Goal: Information Seeking & Learning: Learn about a topic

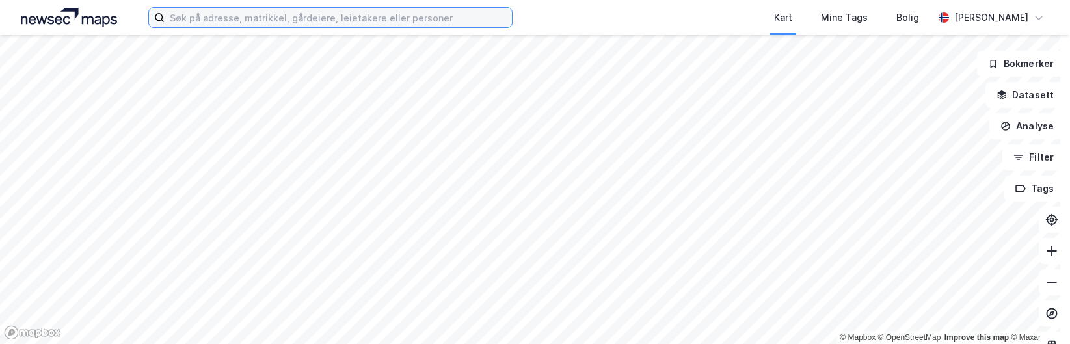
click at [227, 20] on input at bounding box center [337, 18] width 347 height 20
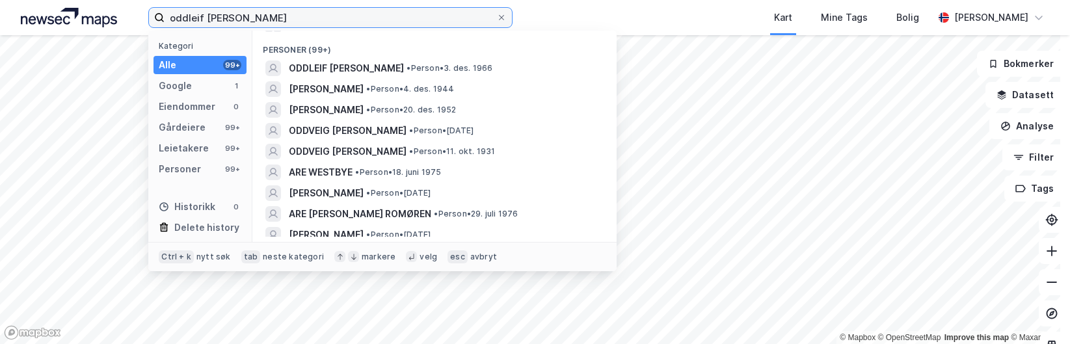
scroll to position [260, 0]
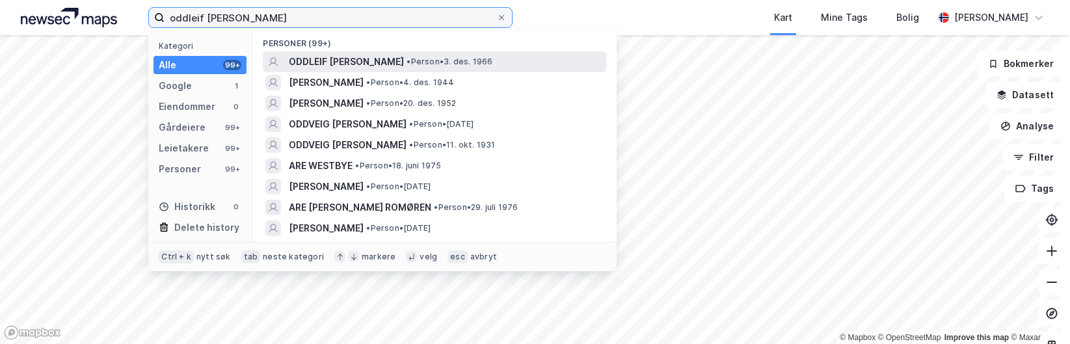
type input "oddleif [PERSON_NAME]"
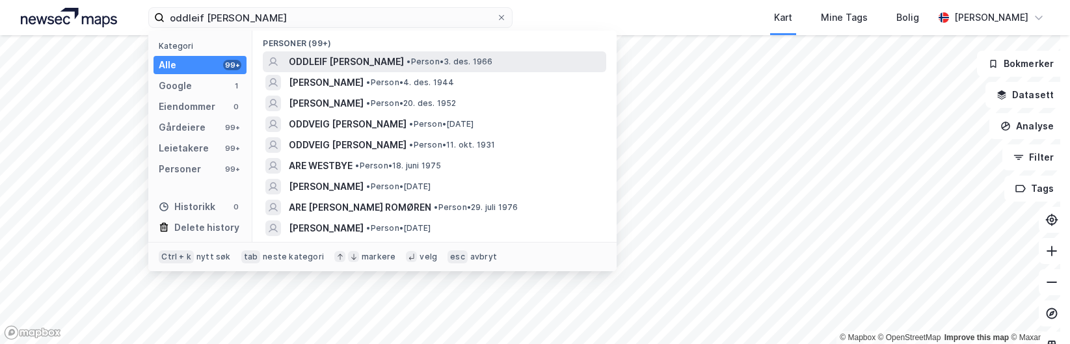
click at [432, 62] on span "• Person • 3. des. 1966" at bounding box center [449, 62] width 86 height 10
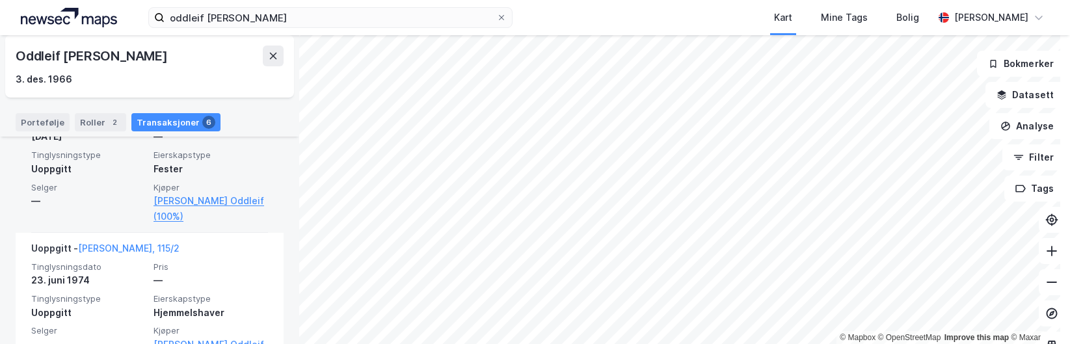
scroll to position [951, 0]
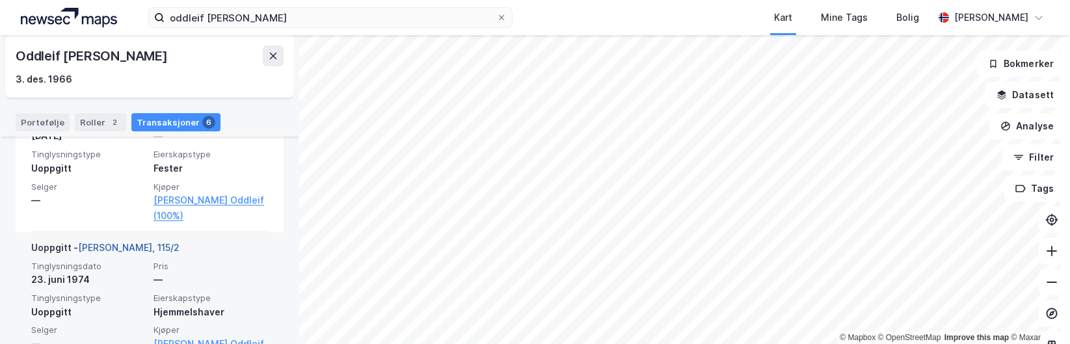
click at [109, 242] on link "[PERSON_NAME], 115/2" at bounding box center [128, 247] width 101 height 11
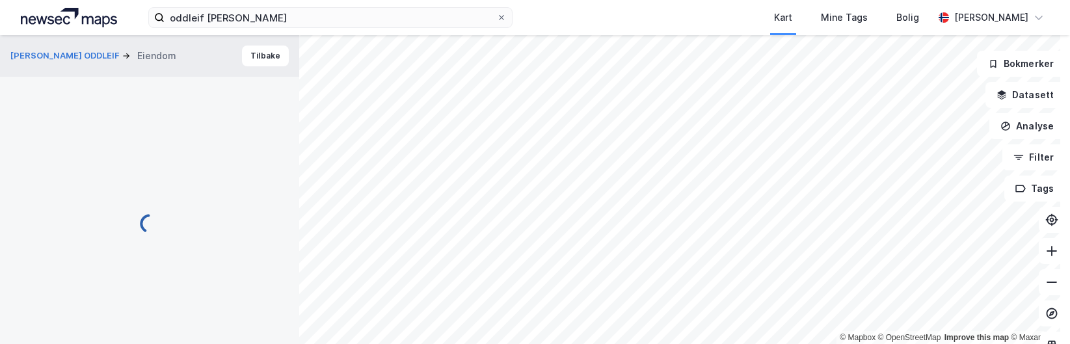
scroll to position [3, 0]
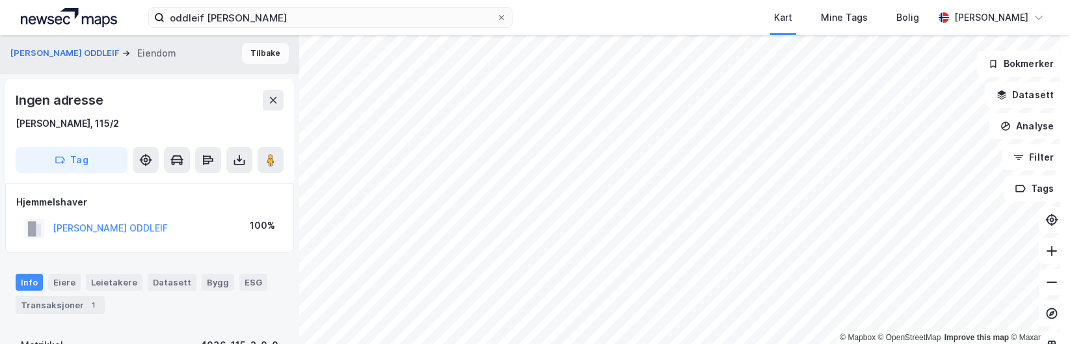
click at [257, 49] on button "Tilbake" at bounding box center [265, 53] width 47 height 21
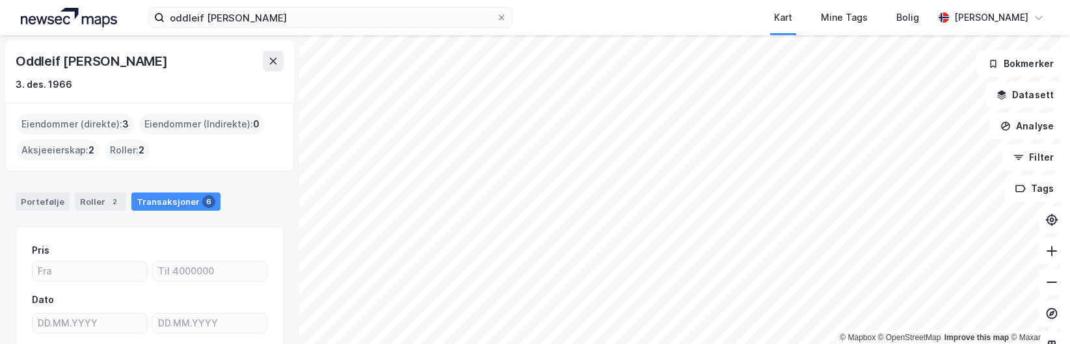
click at [103, 122] on div "Eiendommer (direkte) : 3" at bounding box center [75, 124] width 118 height 21
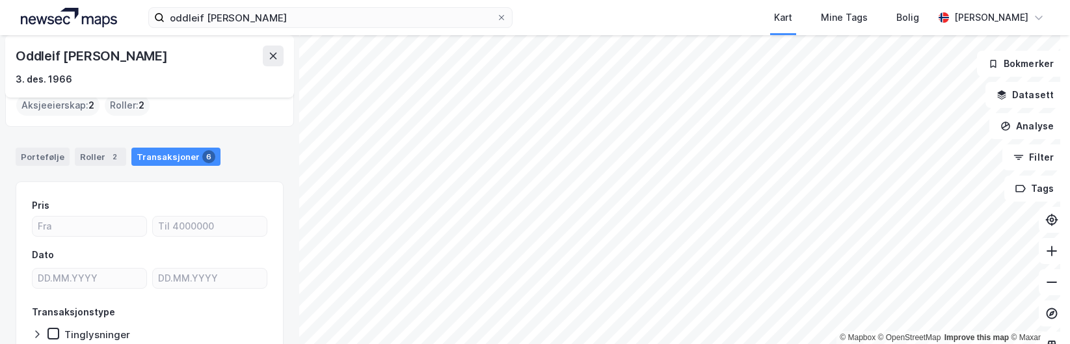
scroll to position [65, 0]
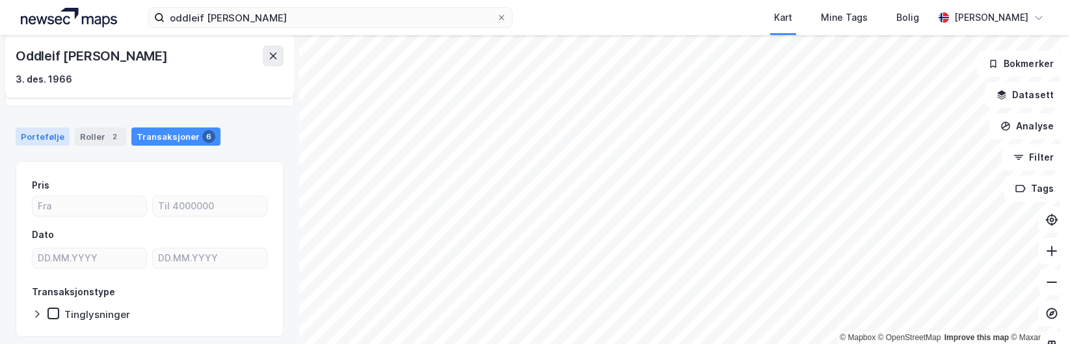
click at [57, 145] on div "Portefølje" at bounding box center [43, 136] width 54 height 18
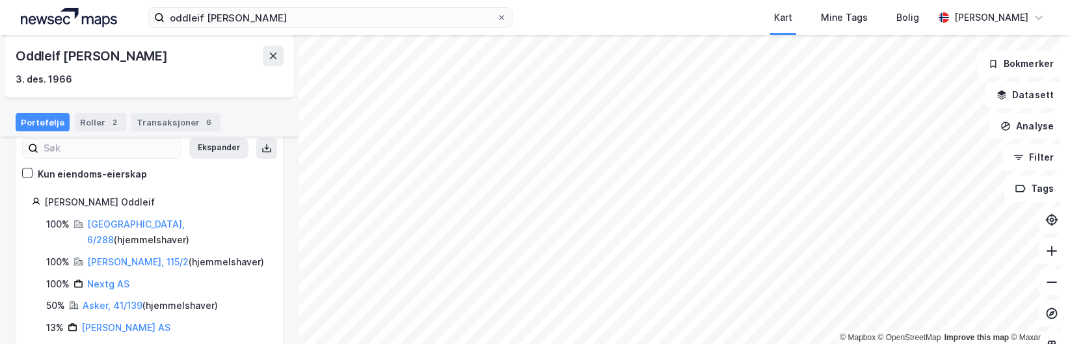
scroll to position [101, 0]
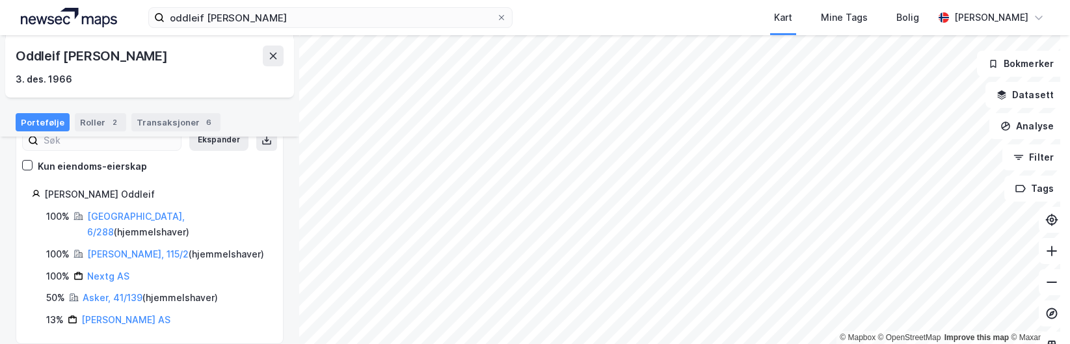
click at [123, 246] on div "[PERSON_NAME], 115/2 ( hjemmelshaver )" at bounding box center [175, 254] width 177 height 16
click at [121, 248] on link "[PERSON_NAME], 115/2" at bounding box center [137, 253] width 101 height 11
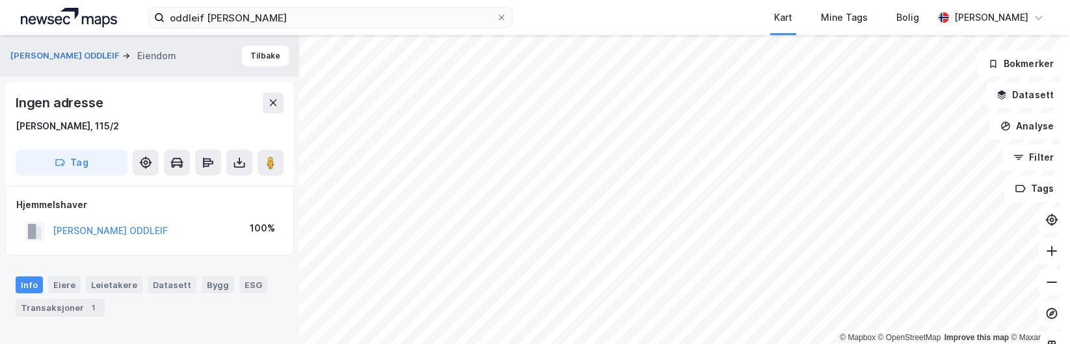
scroll to position [3, 0]
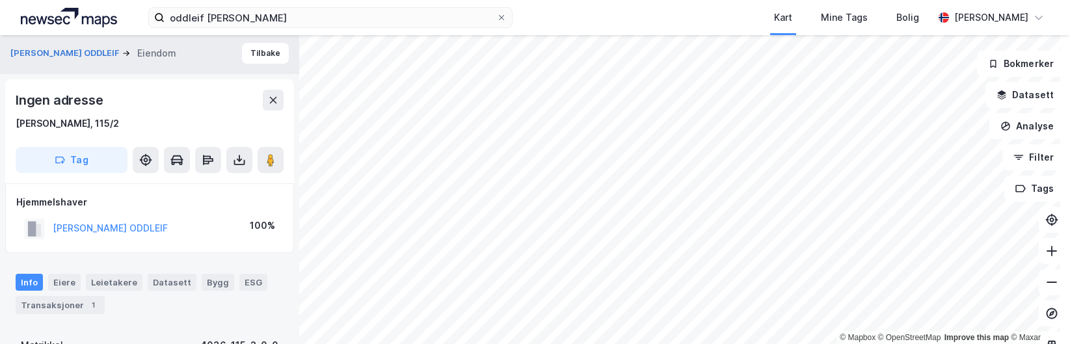
scroll to position [3, 0]
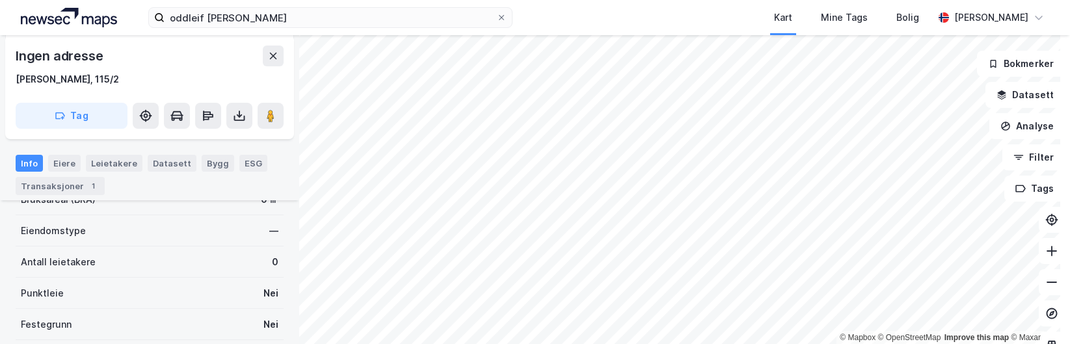
scroll to position [207, 0]
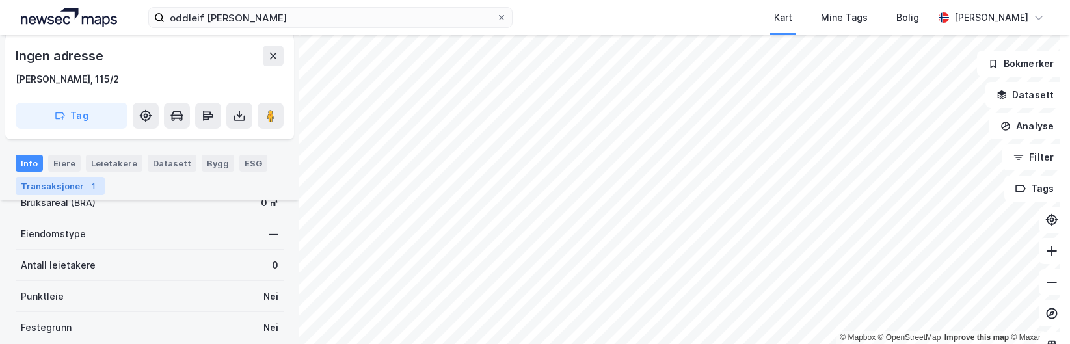
click at [63, 189] on div "Transaksjoner 1" at bounding box center [60, 186] width 89 height 18
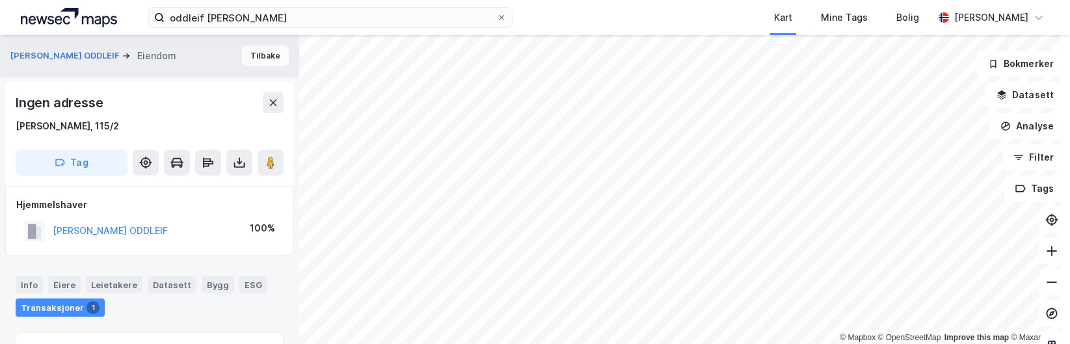
click at [250, 56] on button "Tilbake" at bounding box center [265, 56] width 47 height 21
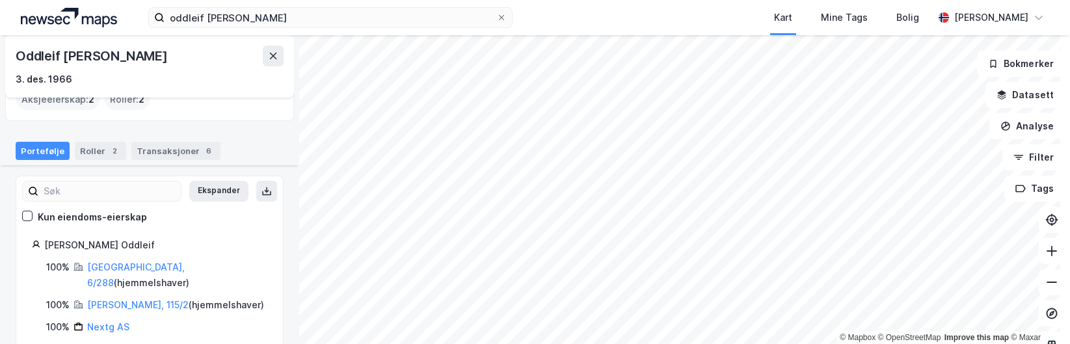
scroll to position [101, 0]
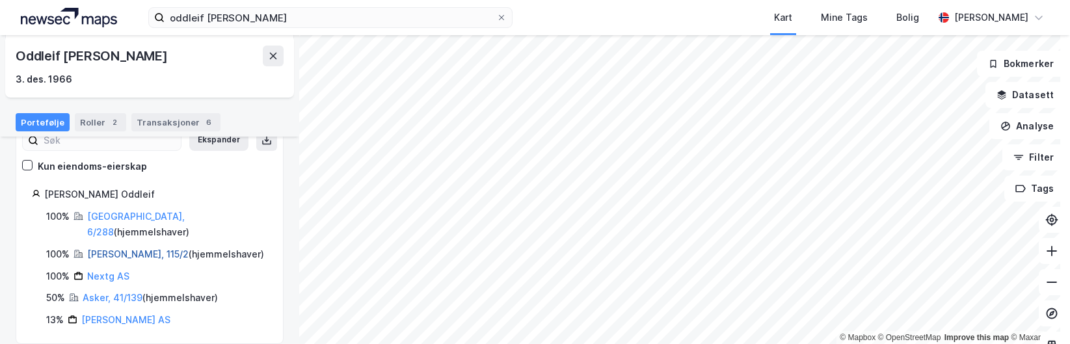
click at [99, 248] on link "[PERSON_NAME], 115/2" at bounding box center [137, 253] width 101 height 11
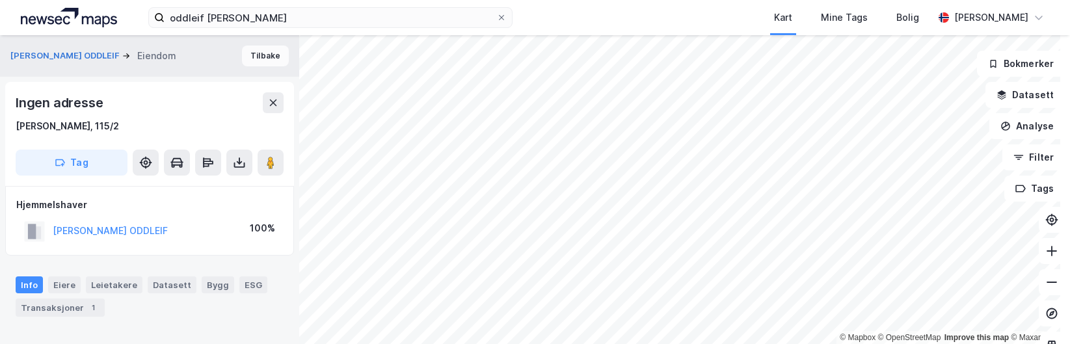
click at [264, 51] on button "Tilbake" at bounding box center [265, 56] width 47 height 21
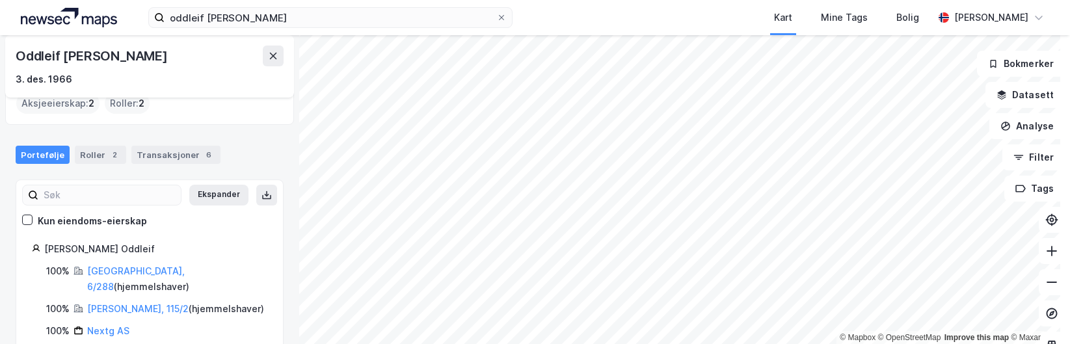
scroll to position [101, 0]
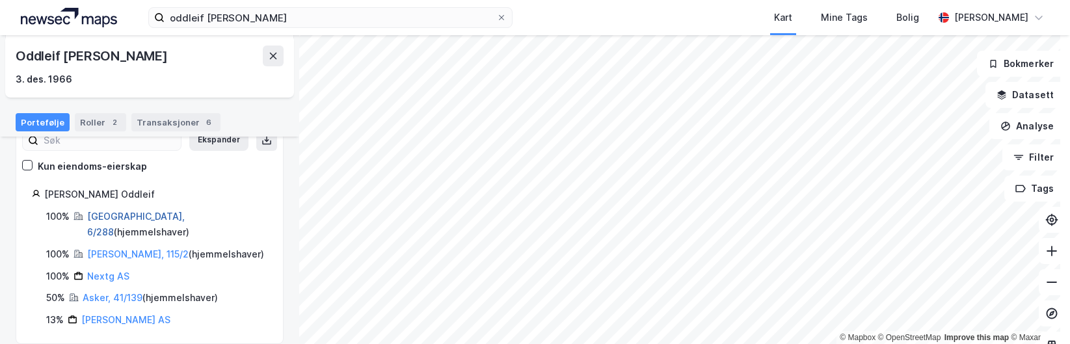
click at [133, 211] on link "[GEOGRAPHIC_DATA], 6/288" at bounding box center [136, 224] width 98 height 27
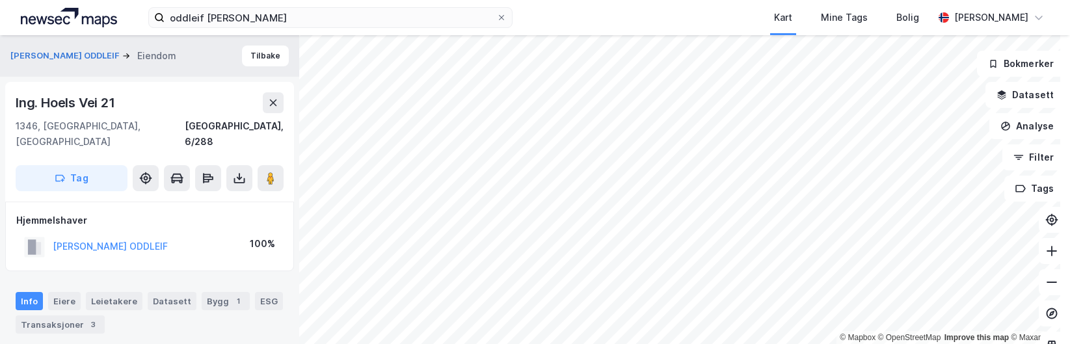
scroll to position [65, 0]
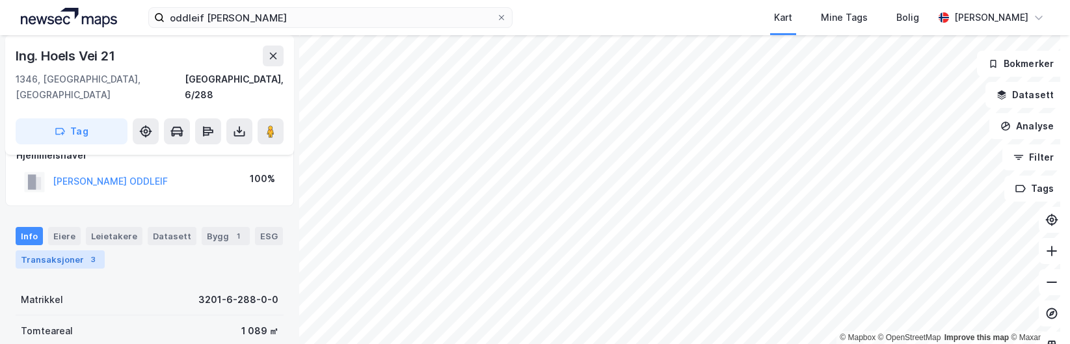
click at [73, 250] on div "Transaksjoner 3" at bounding box center [60, 259] width 89 height 18
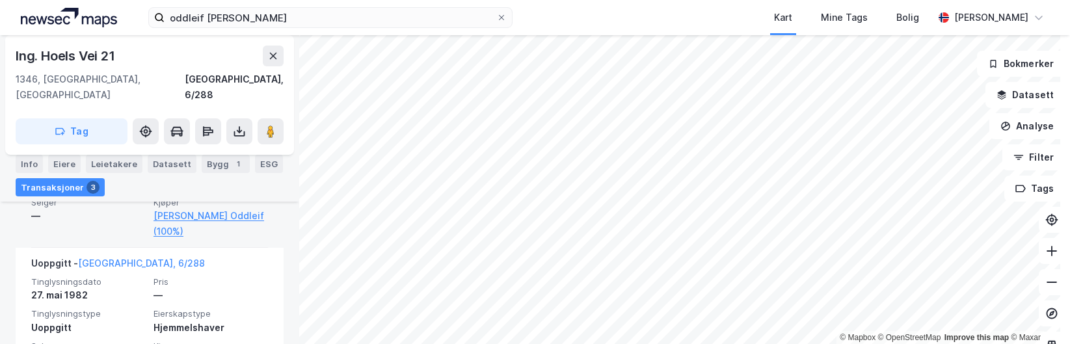
scroll to position [50, 0]
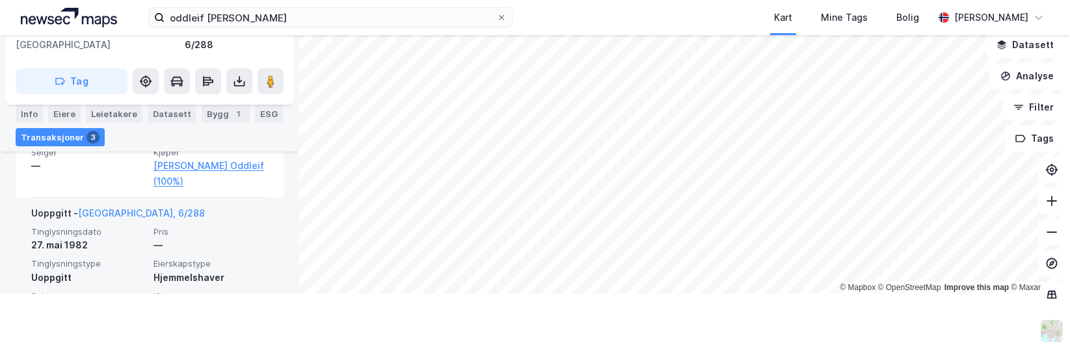
click at [202, 302] on link "[PERSON_NAME] (100%)" at bounding box center [210, 310] width 114 height 16
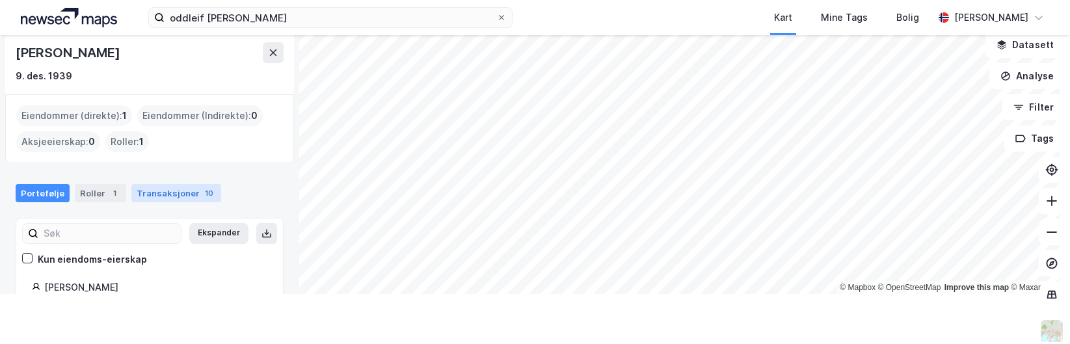
click at [174, 194] on div "Transaksjoner 10" at bounding box center [176, 193] width 90 height 18
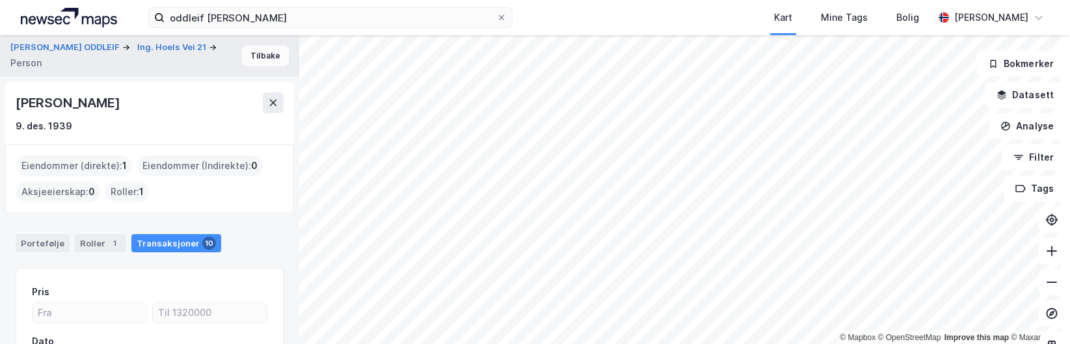
click at [261, 47] on button "Tilbake" at bounding box center [265, 56] width 47 height 21
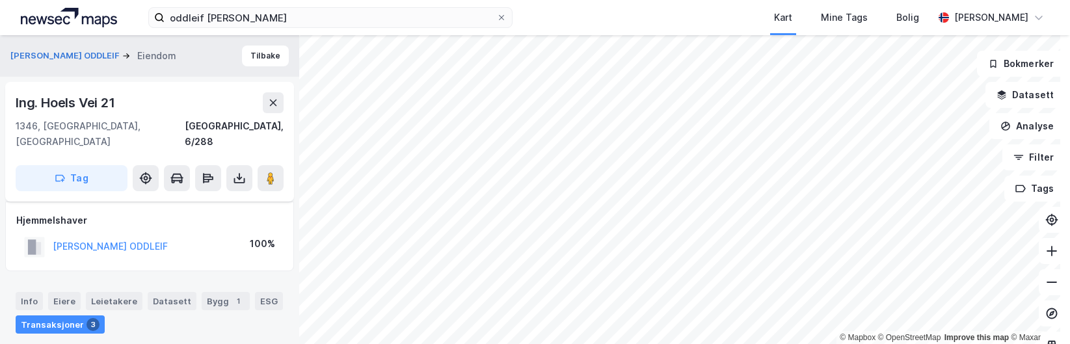
scroll to position [233, 0]
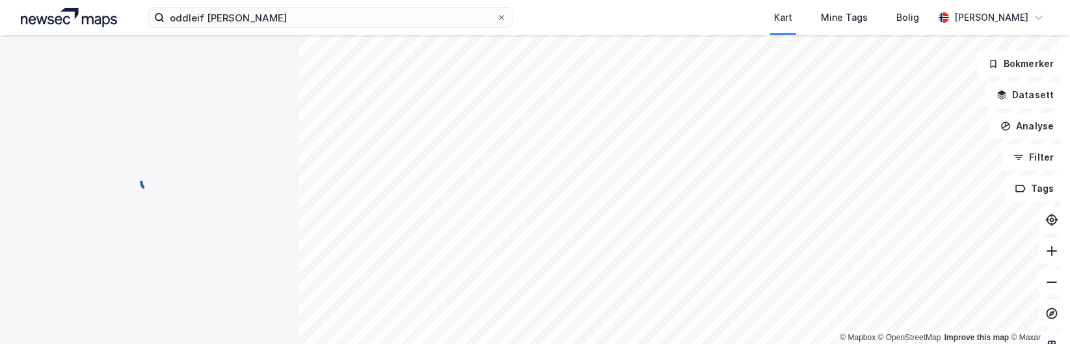
scroll to position [191, 0]
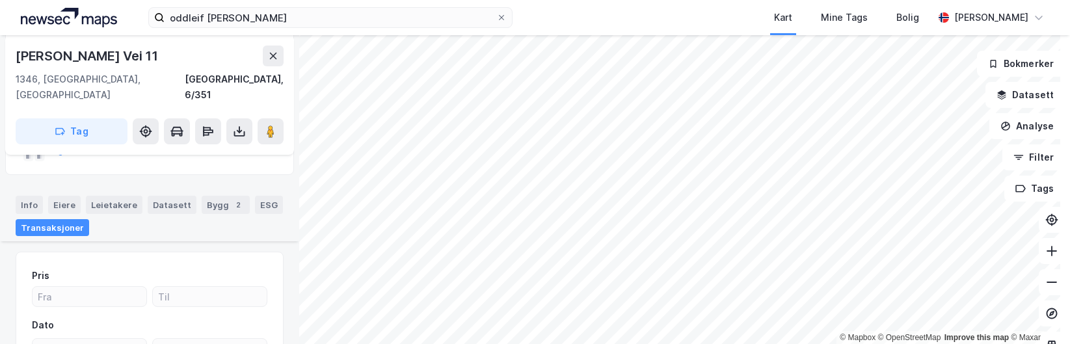
scroll to position [133, 0]
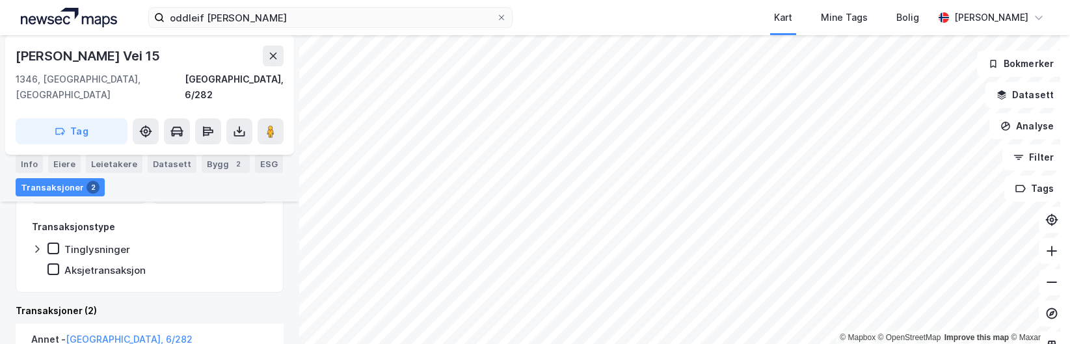
scroll to position [202, 0]
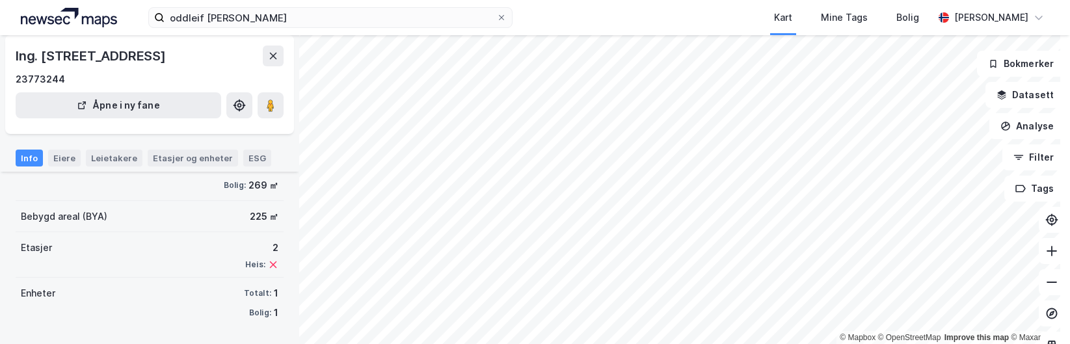
scroll to position [151, 0]
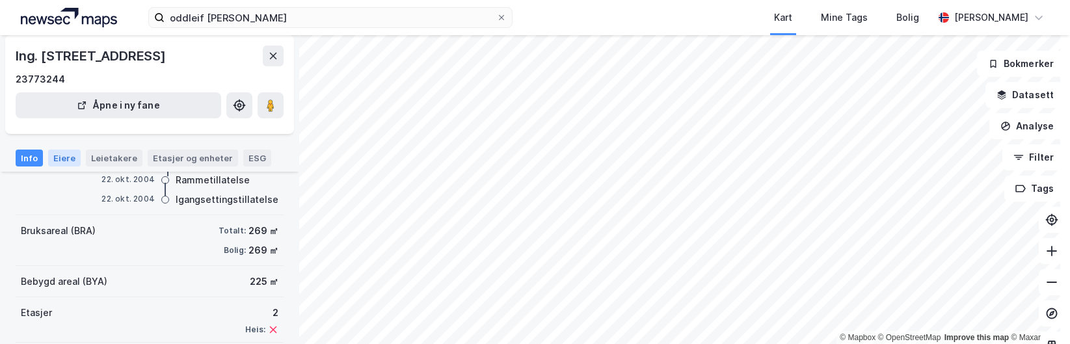
click at [70, 166] on div "Eiere" at bounding box center [64, 158] width 33 height 17
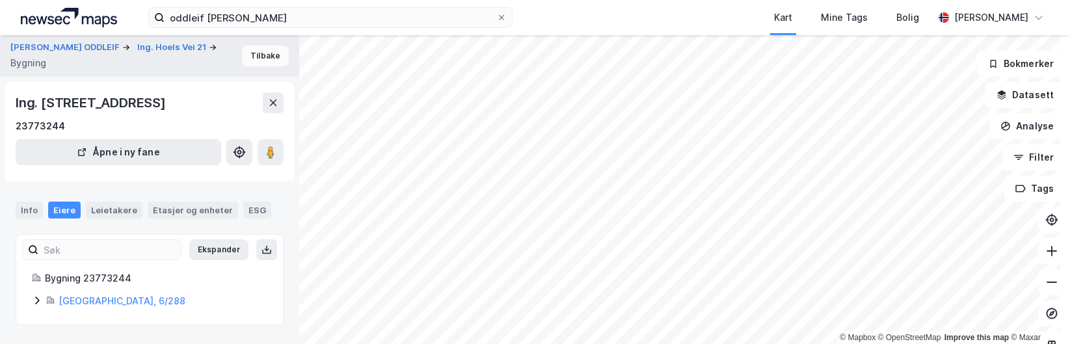
click at [254, 50] on button "Tilbake" at bounding box center [265, 56] width 47 height 21
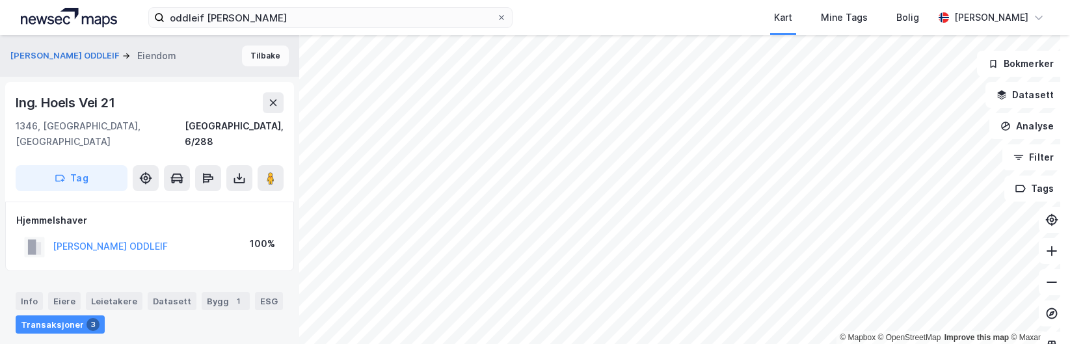
click at [242, 63] on button "Tilbake" at bounding box center [265, 56] width 47 height 21
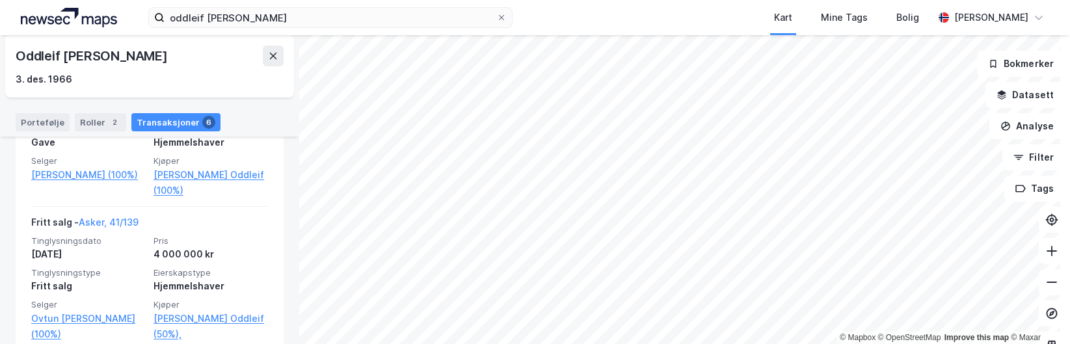
scroll to position [690, 0]
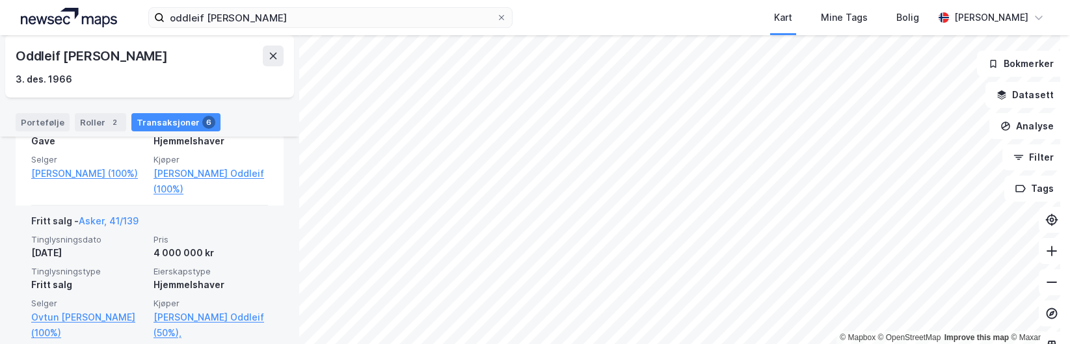
click at [194, 341] on link "[PERSON_NAME] (50%)" at bounding box center [210, 349] width 114 height 16
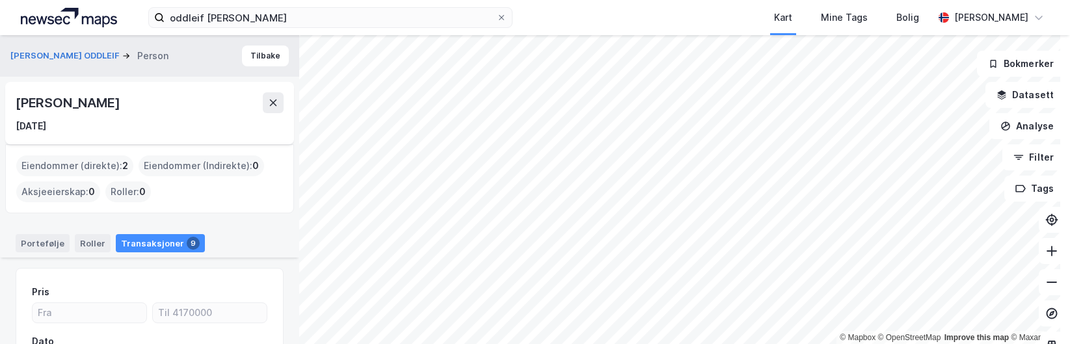
click at [112, 166] on div "Eiendommer (direkte) : 2" at bounding box center [74, 165] width 117 height 21
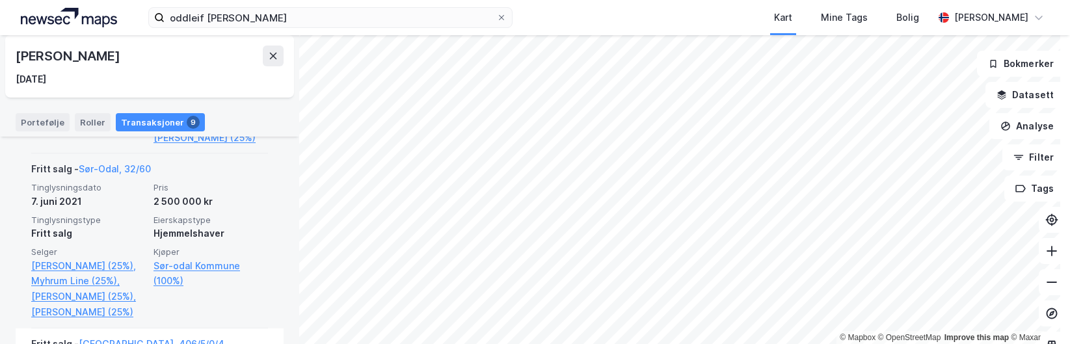
scroll to position [910, 0]
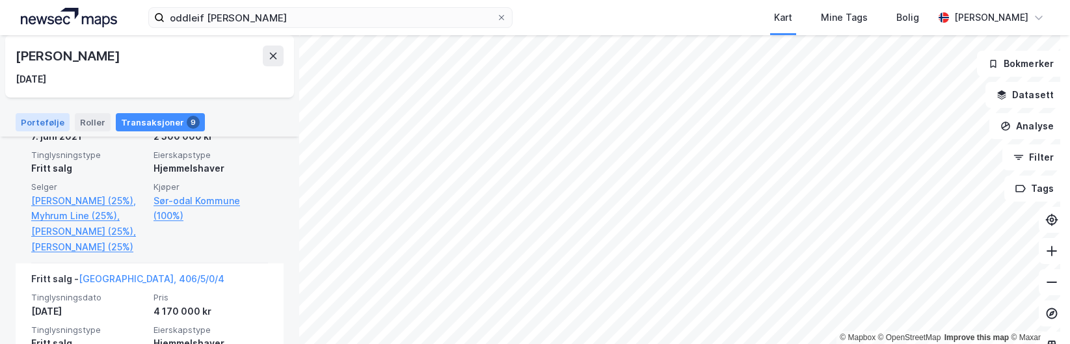
click at [33, 129] on div "Portefølje" at bounding box center [43, 122] width 54 height 18
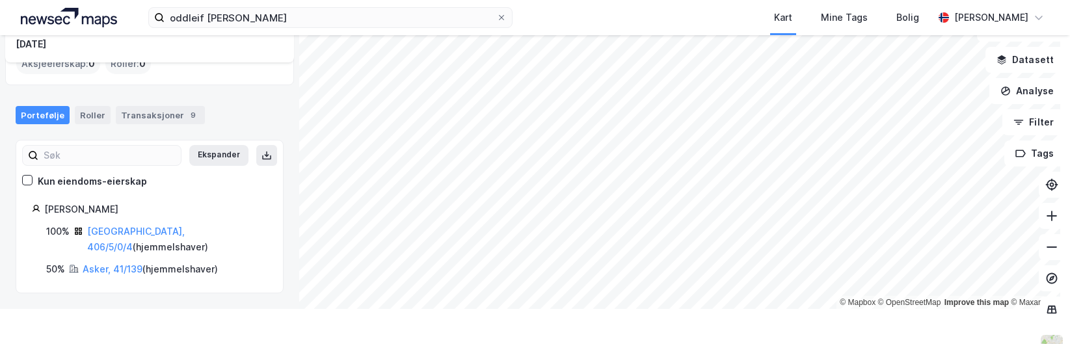
scroll to position [50, 0]
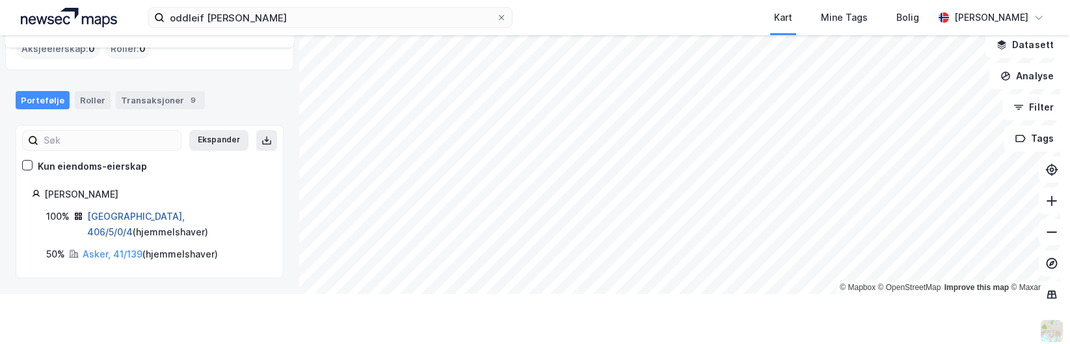
click at [120, 213] on link "[GEOGRAPHIC_DATA], 406/5/0/4" at bounding box center [136, 224] width 98 height 27
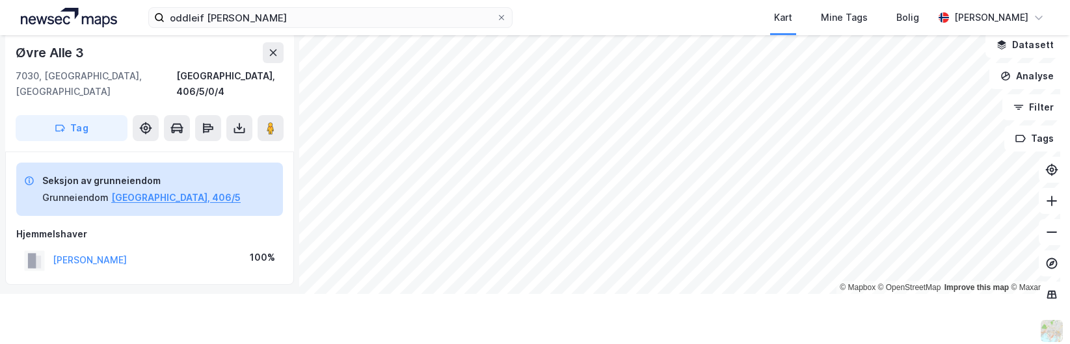
scroll to position [1, 0]
click at [261, 51] on div "Øvre Alle 3" at bounding box center [150, 52] width 268 height 21
click at [268, 50] on icon at bounding box center [273, 52] width 10 height 10
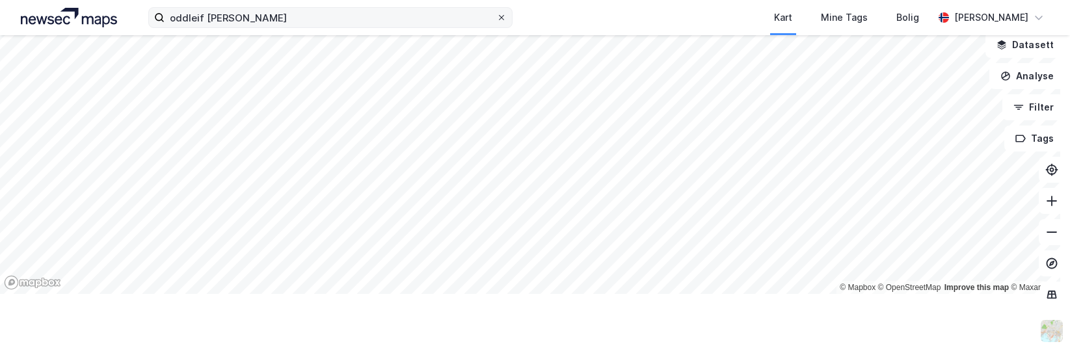
click at [500, 18] on icon at bounding box center [501, 18] width 8 height 8
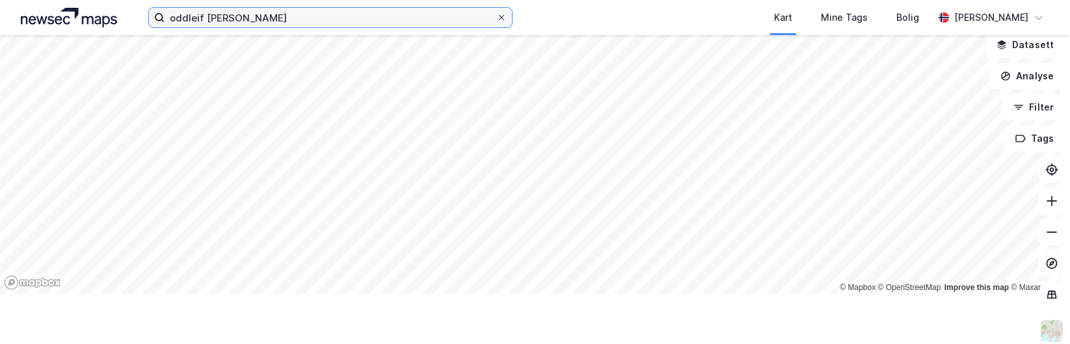
click at [496, 18] on input "oddleif [PERSON_NAME]" at bounding box center [330, 18] width 332 height 20
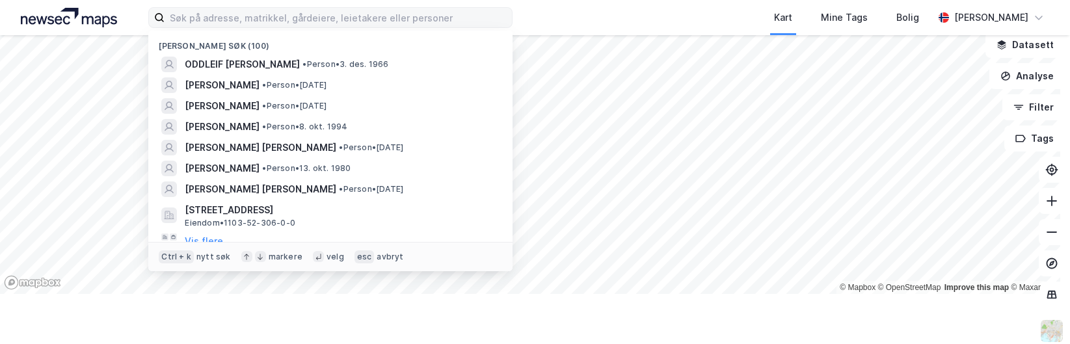
click at [601, 18] on div "Kart Mine Tags Bolig" at bounding box center [754, 17] width 358 height 35
